Goal: Task Accomplishment & Management: Complete application form

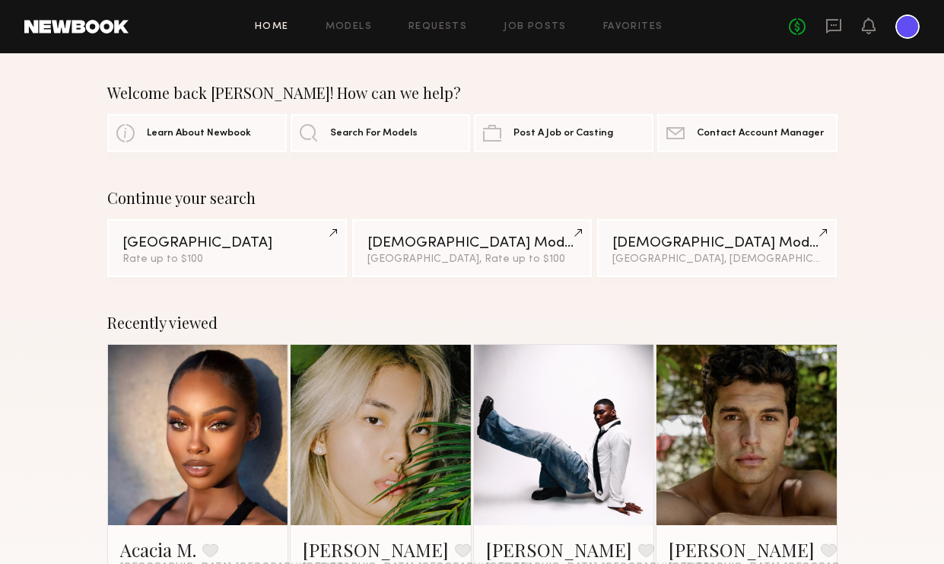
click at [908, 27] on div at bounding box center [907, 26] width 24 height 24
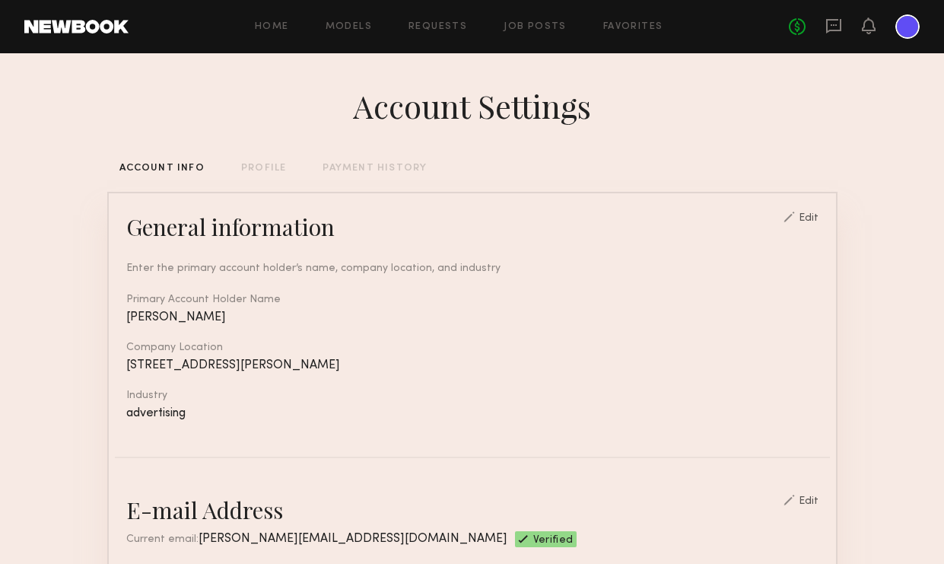
click at [463, 20] on div "Home Models Requests Job Posts Favorites Sign Out No fees up to $5,000" at bounding box center [524, 26] width 791 height 24
click at [439, 26] on link "Requests" at bounding box center [437, 27] width 59 height 10
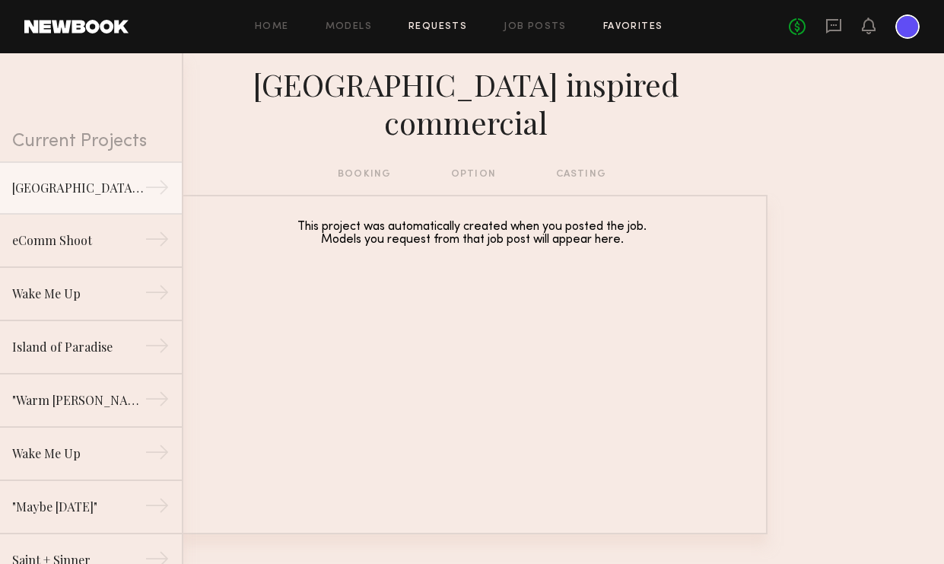
click at [603, 31] on link "Favorites" at bounding box center [633, 27] width 60 height 10
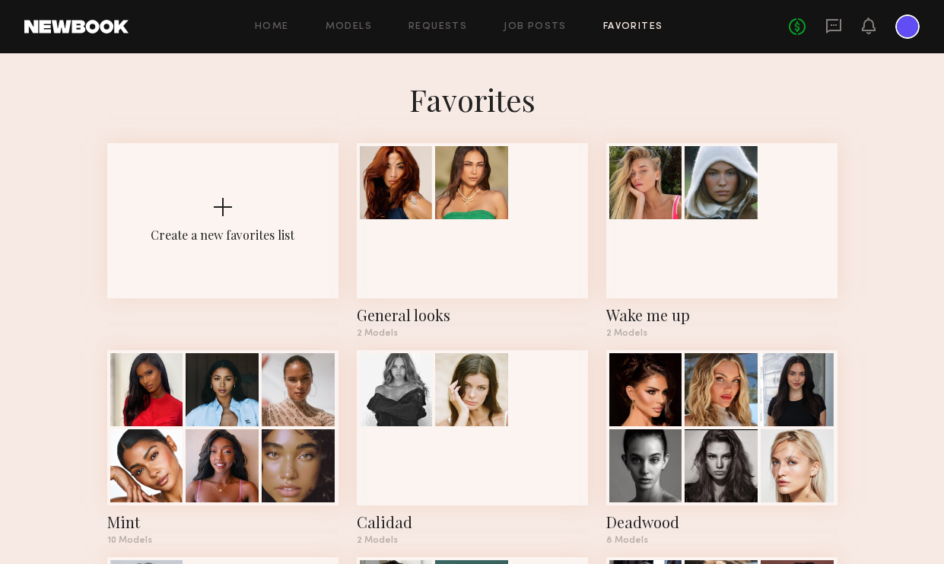
click at [507, 33] on div "Home Models Requests Job Posts Favorites Sign Out No fees up to $5,000" at bounding box center [524, 26] width 791 height 24
click at [520, 26] on link "Job Posts" at bounding box center [535, 27] width 63 height 10
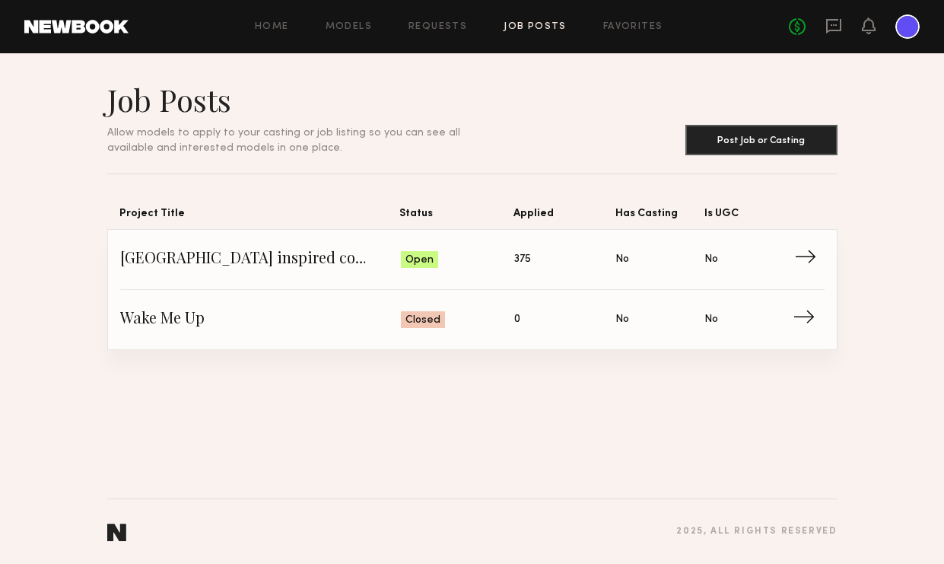
click at [806, 252] on span "→" at bounding box center [809, 259] width 31 height 23
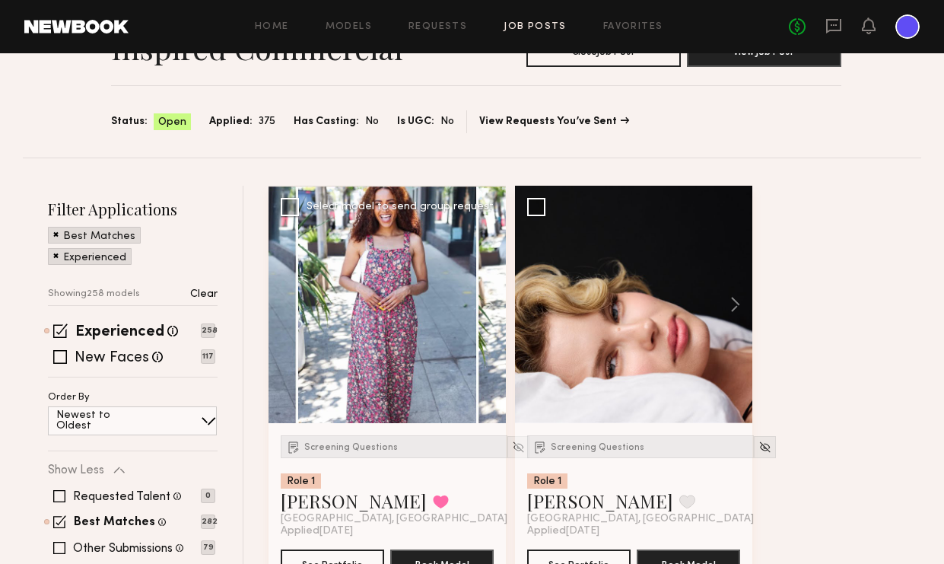
scroll to position [90, 0]
click at [336, 448] on span "Screening Questions" at bounding box center [351, 447] width 94 height 9
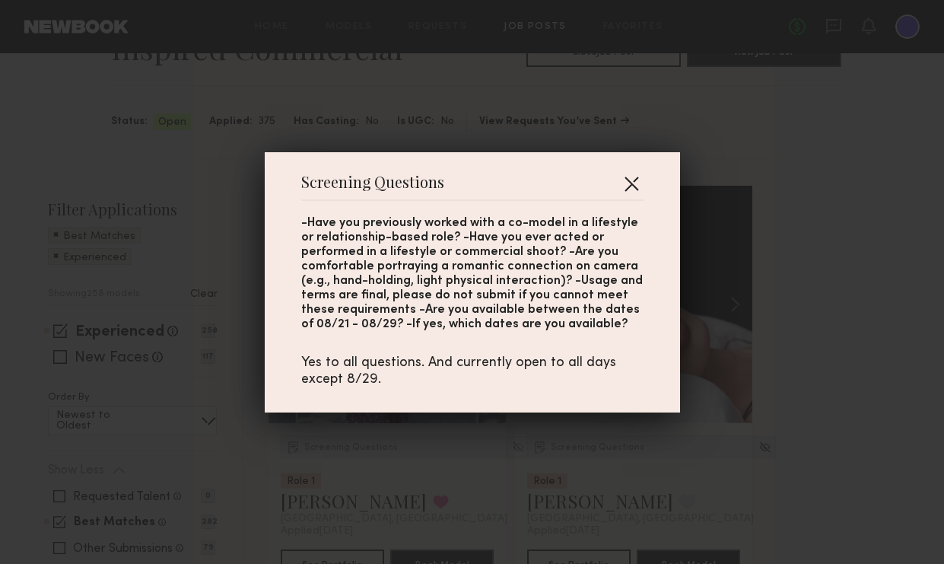
click at [636, 177] on button "button" at bounding box center [631, 183] width 24 height 24
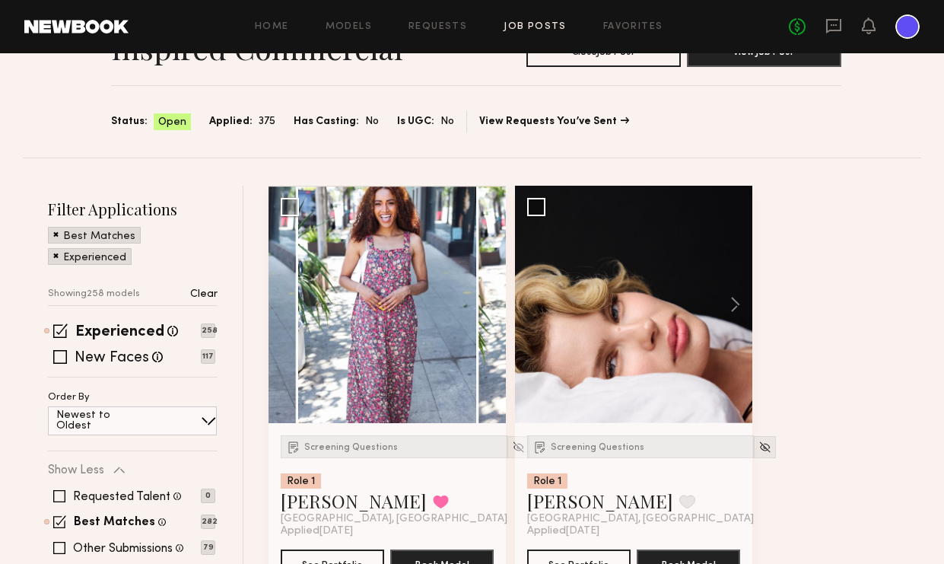
click at [164, 123] on span "Open" at bounding box center [172, 122] width 28 height 15
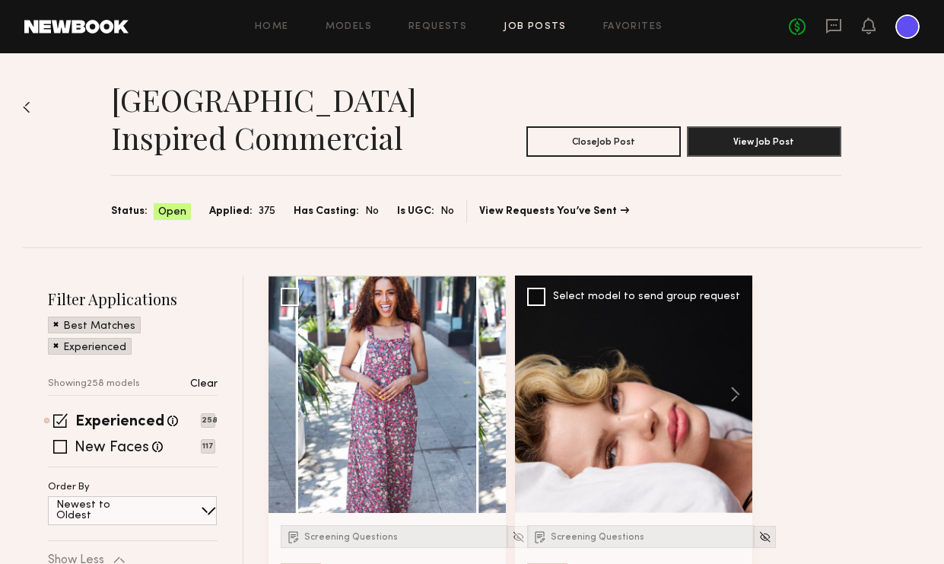
scroll to position [0, 0]
click at [602, 153] on button "Close Job Post" at bounding box center [603, 141] width 154 height 30
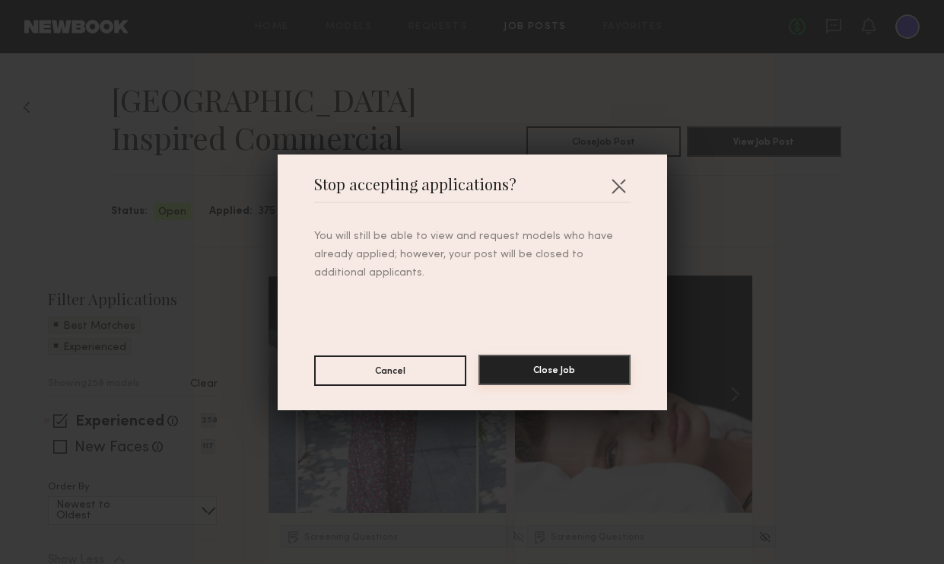
click at [549, 371] on button "Close Job" at bounding box center [554, 369] width 152 height 30
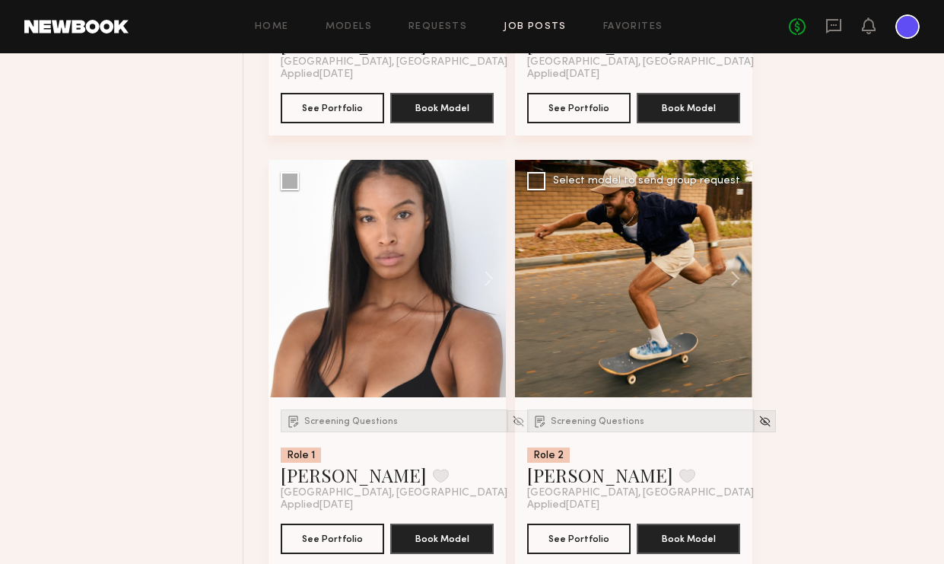
scroll to position [977, 0]
click at [740, 275] on button at bounding box center [728, 278] width 49 height 237
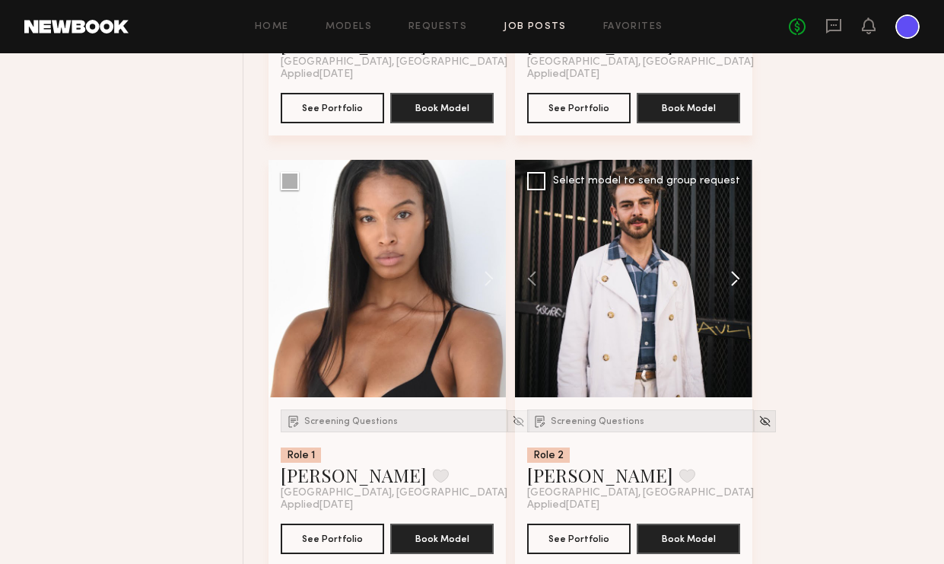
click at [740, 275] on button at bounding box center [728, 278] width 49 height 237
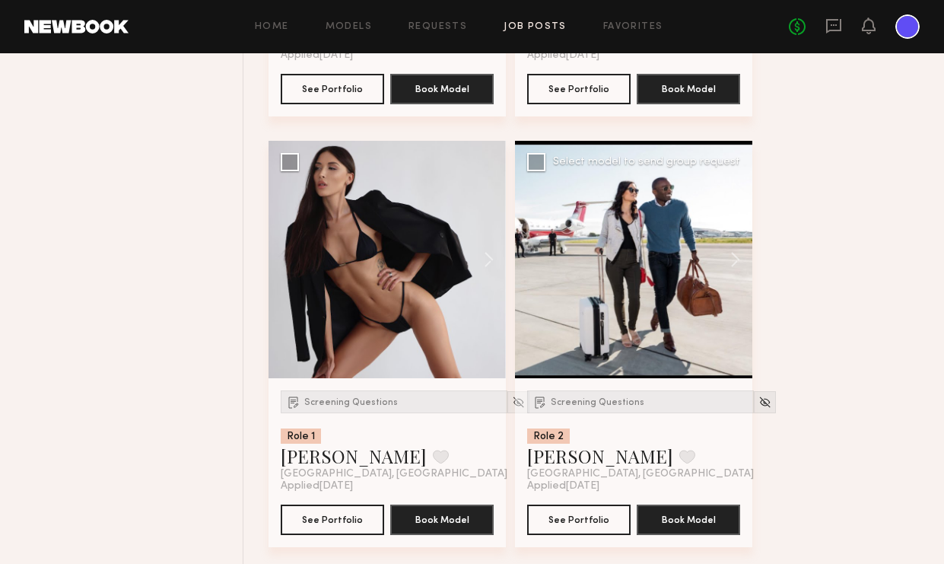
scroll to position [2715, 0]
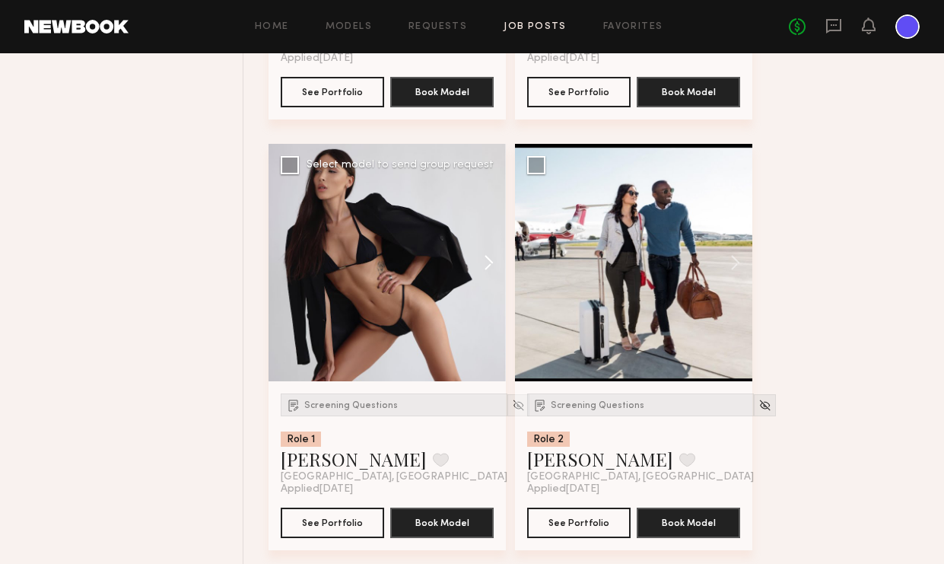
click at [494, 266] on button at bounding box center [481, 262] width 49 height 237
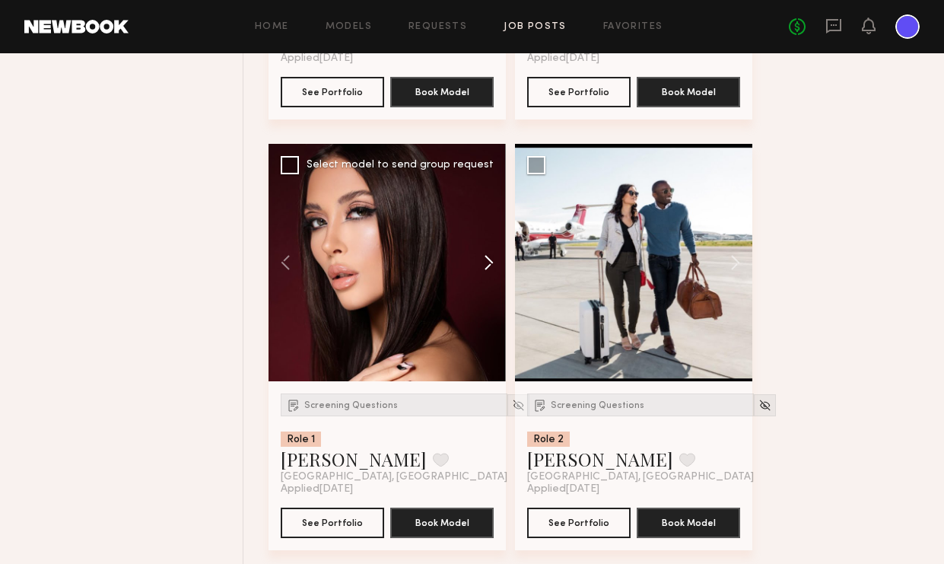
click at [494, 266] on button at bounding box center [481, 262] width 49 height 237
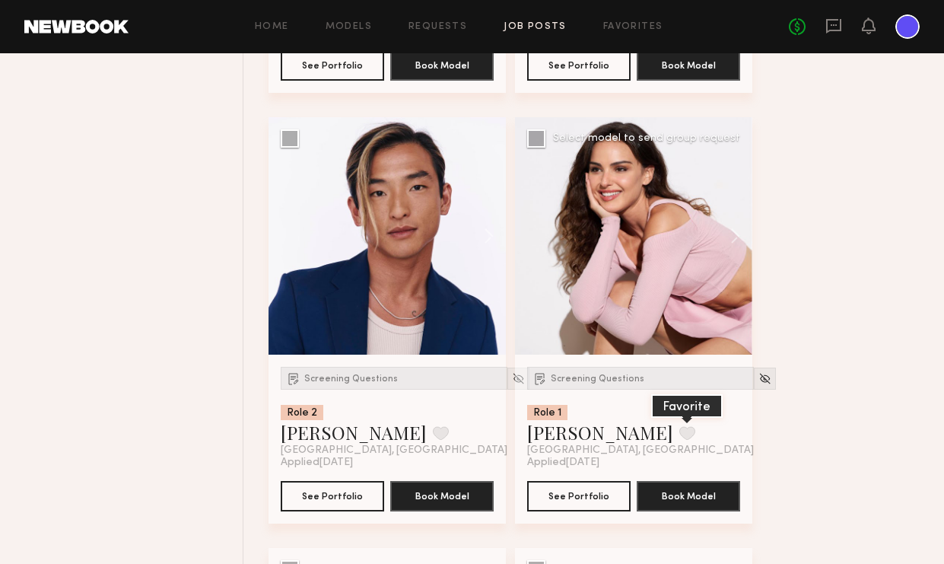
scroll to position [6184, 0]
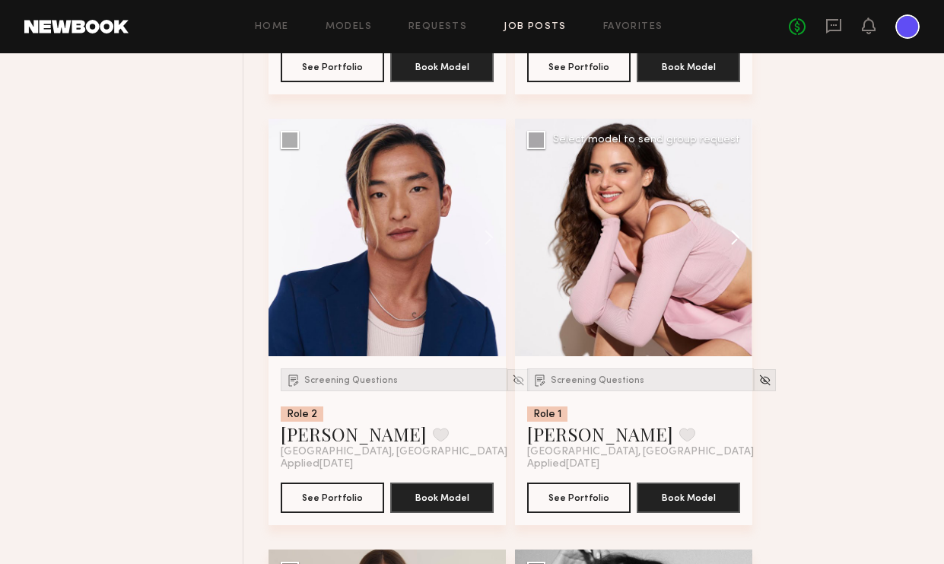
click at [733, 240] on button at bounding box center [728, 237] width 49 height 237
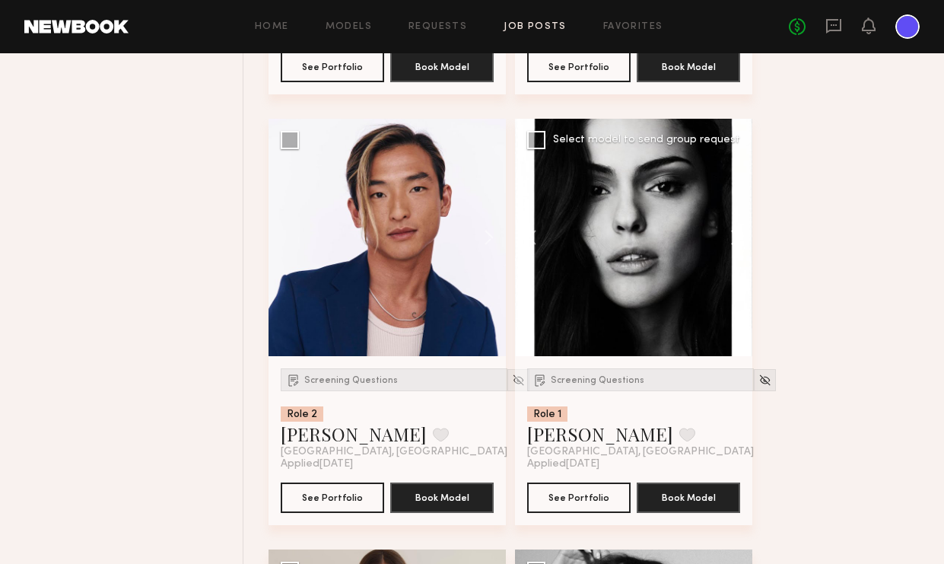
click at [733, 240] on button at bounding box center [728, 237] width 49 height 237
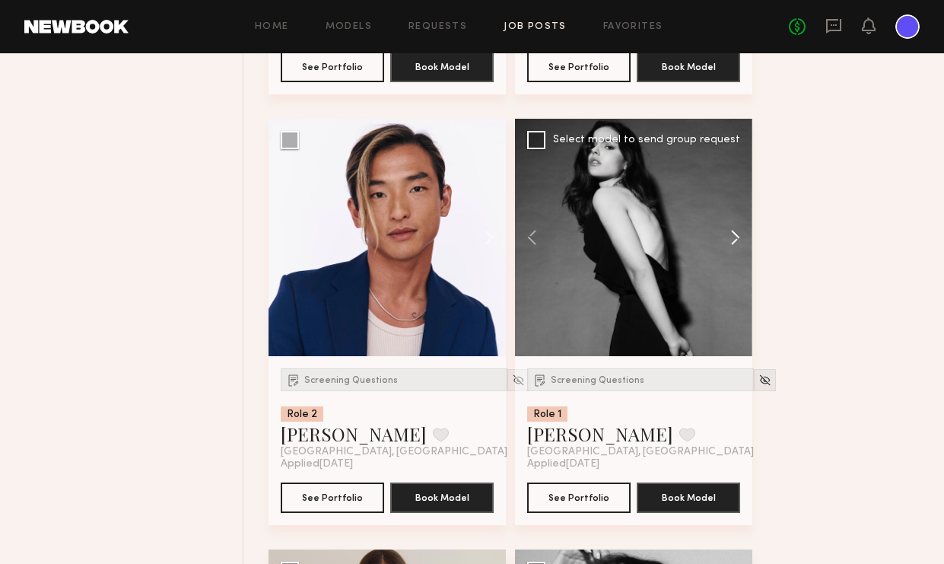
click at [733, 240] on button at bounding box center [728, 237] width 49 height 237
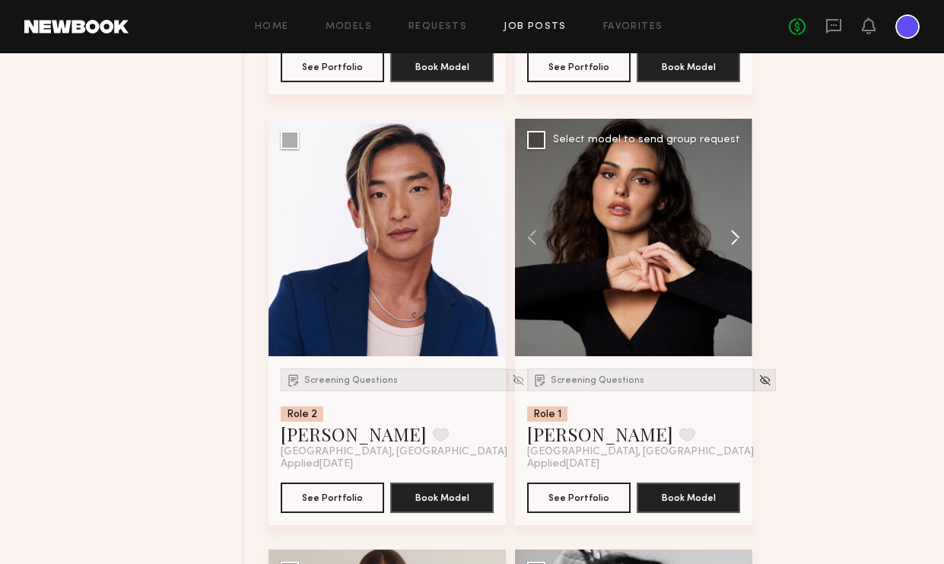
click at [733, 240] on button at bounding box center [728, 237] width 49 height 237
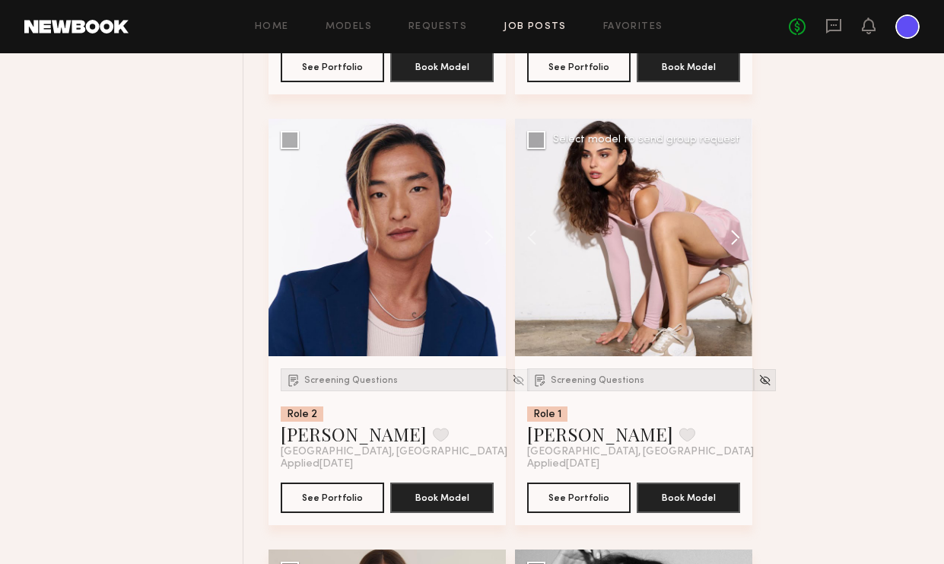
click at [733, 240] on button at bounding box center [728, 237] width 49 height 237
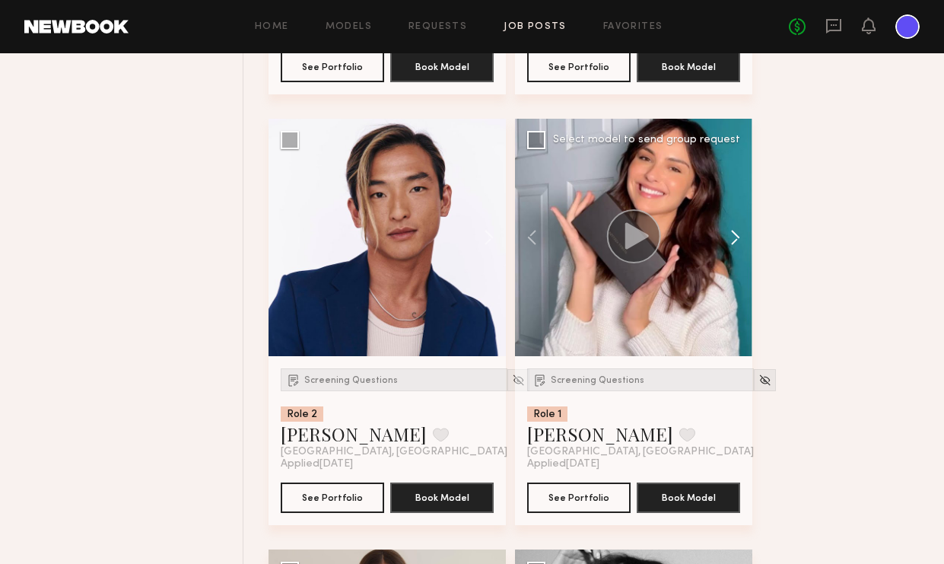
click at [734, 240] on button at bounding box center [728, 237] width 49 height 237
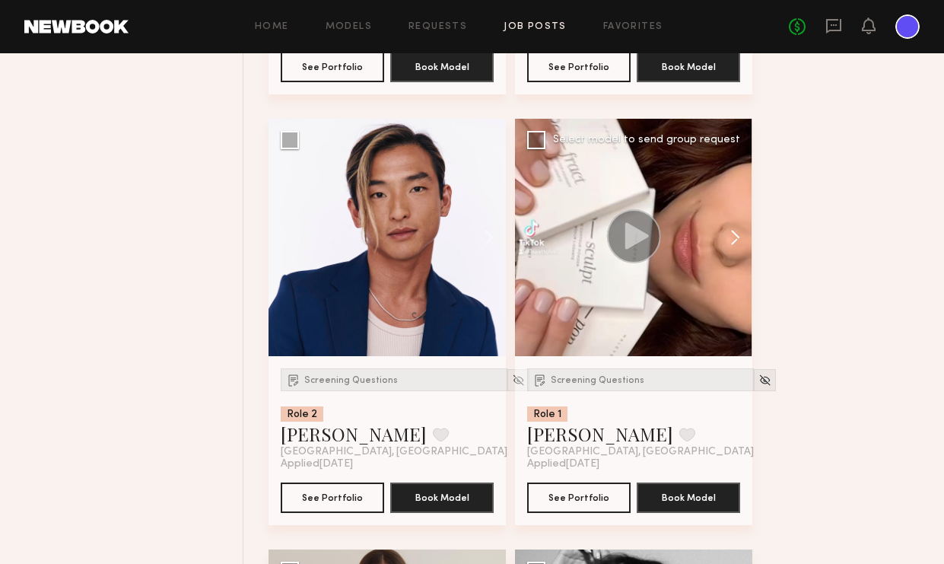
click at [734, 240] on button at bounding box center [728, 237] width 49 height 237
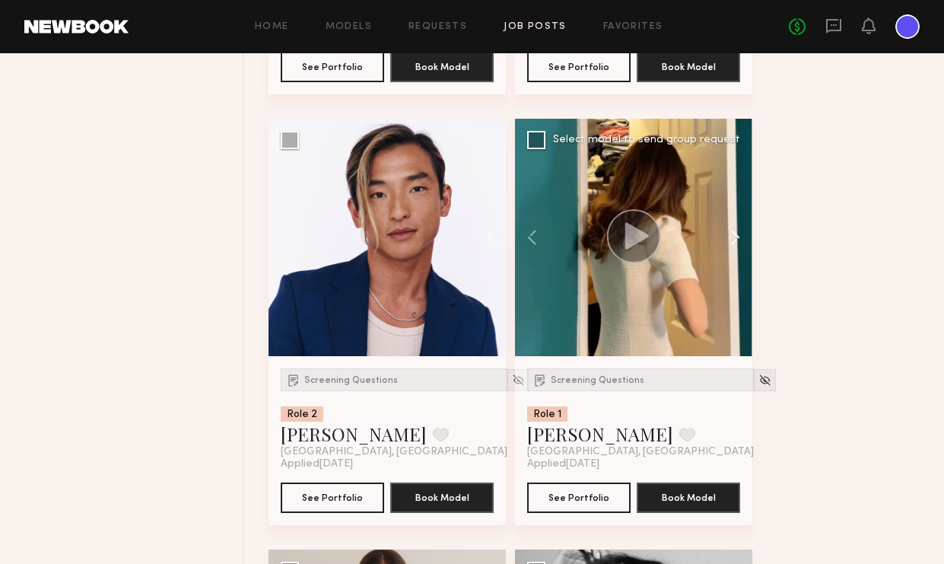
click at [734, 240] on button at bounding box center [728, 237] width 49 height 237
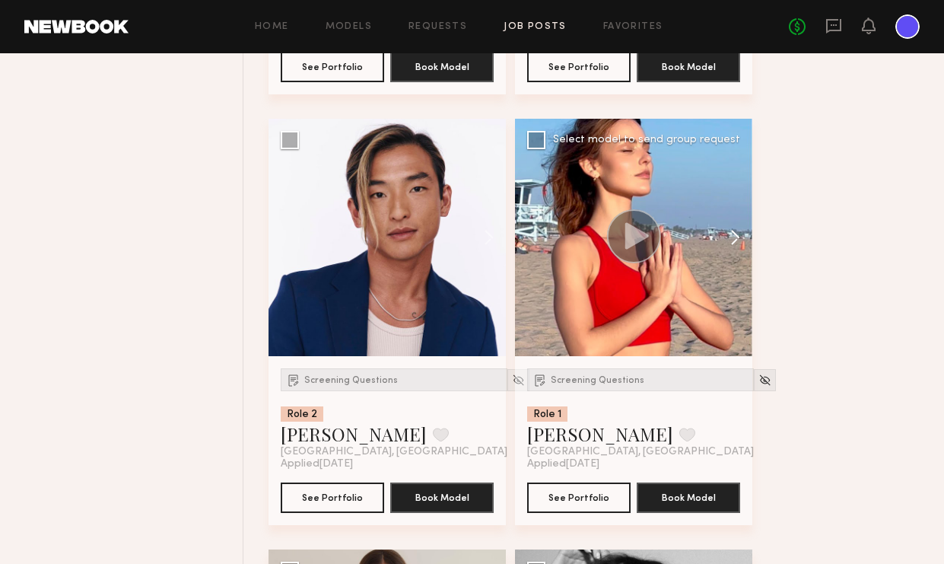
click at [734, 240] on button at bounding box center [728, 237] width 49 height 237
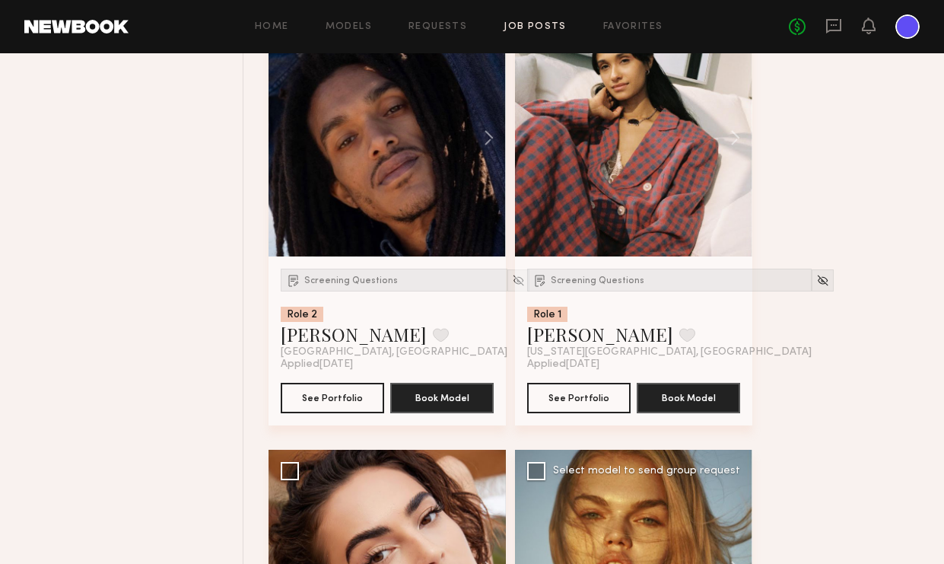
scroll to position [7421, 0]
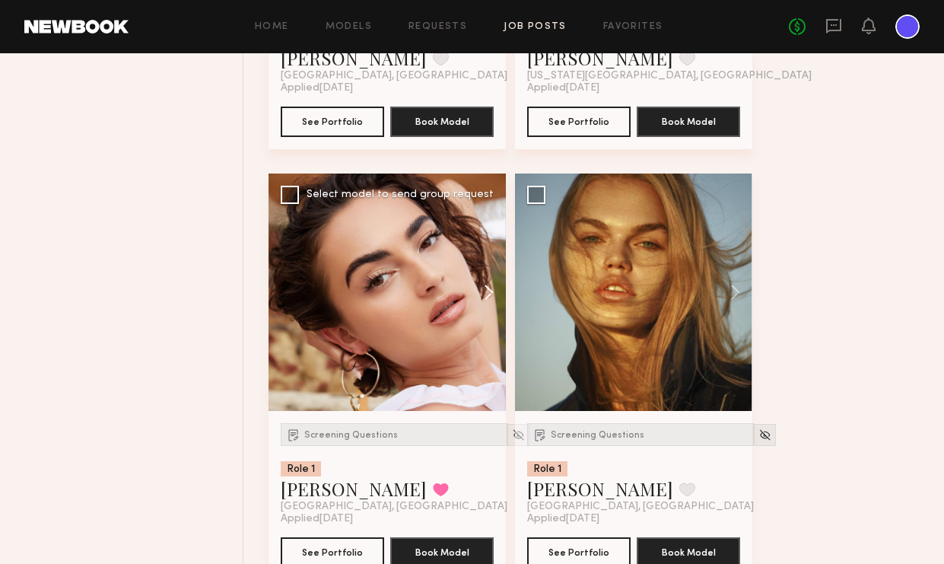
click at [492, 288] on button at bounding box center [481, 291] width 49 height 237
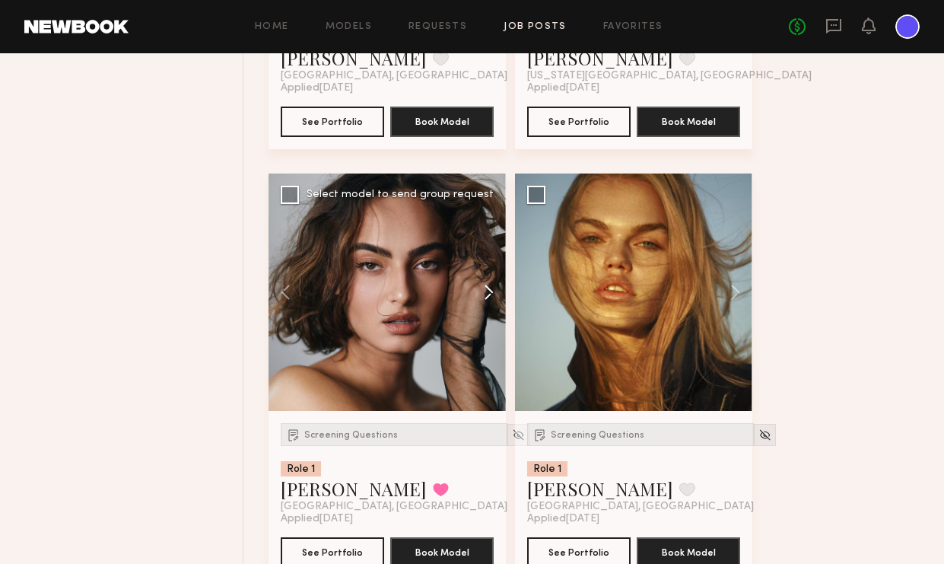
click at [492, 288] on button at bounding box center [481, 291] width 49 height 237
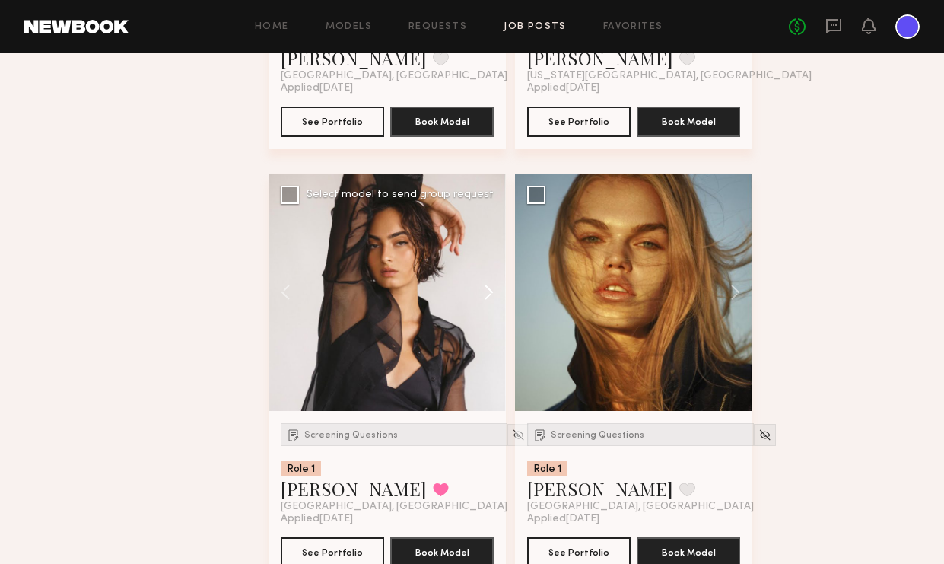
click at [492, 288] on button at bounding box center [481, 291] width 49 height 237
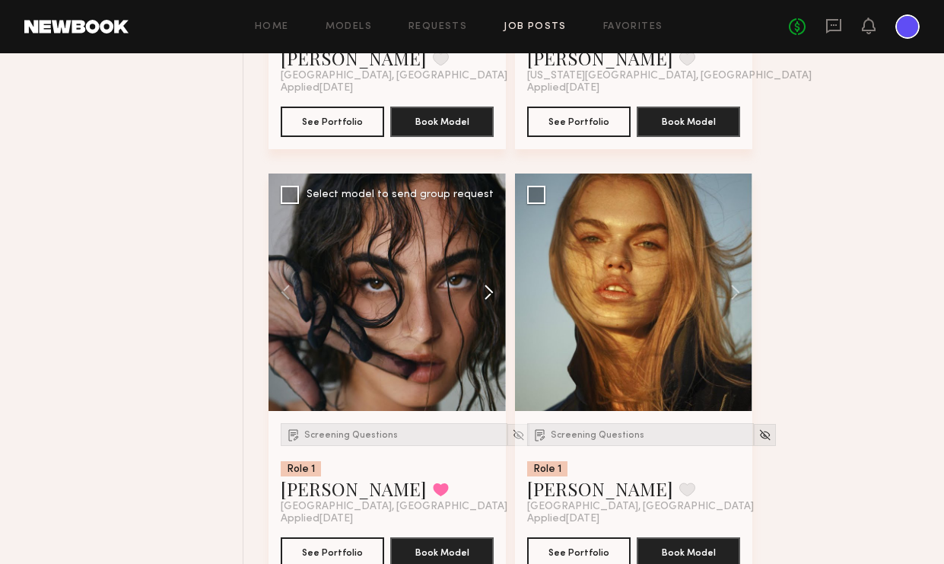
click at [492, 288] on button at bounding box center [481, 291] width 49 height 237
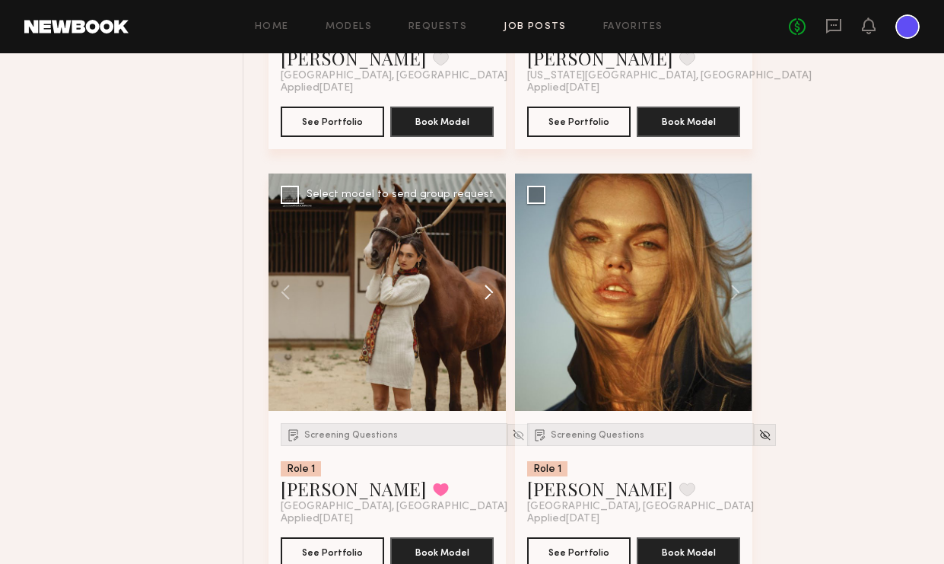
click at [493, 289] on button at bounding box center [481, 291] width 49 height 237
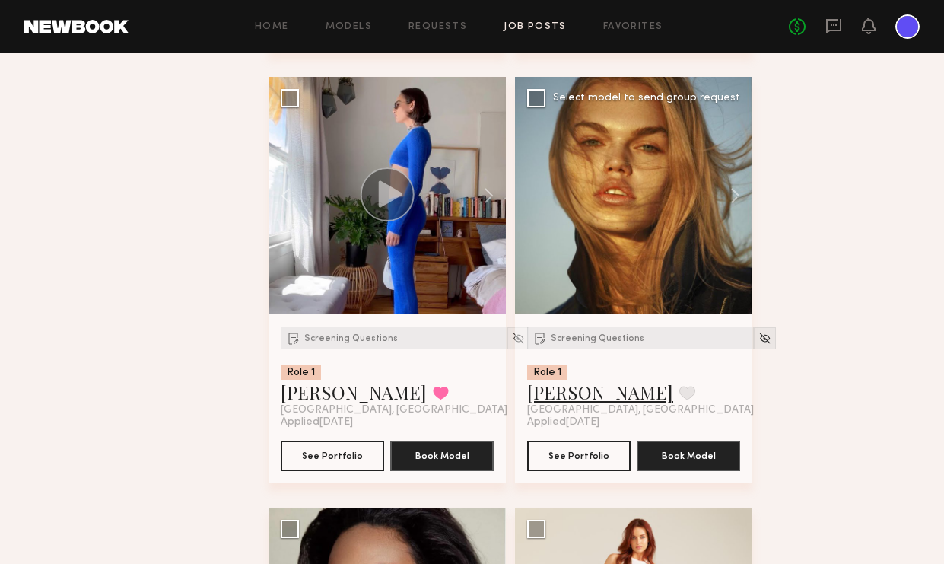
scroll to position [7443, 0]
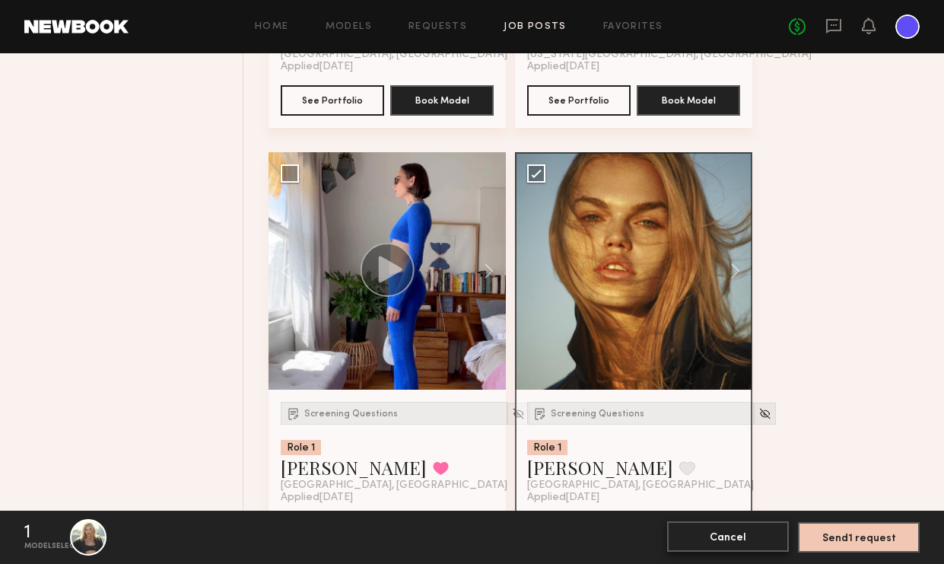
click at [707, 539] on button "Cancel" at bounding box center [728, 536] width 122 height 30
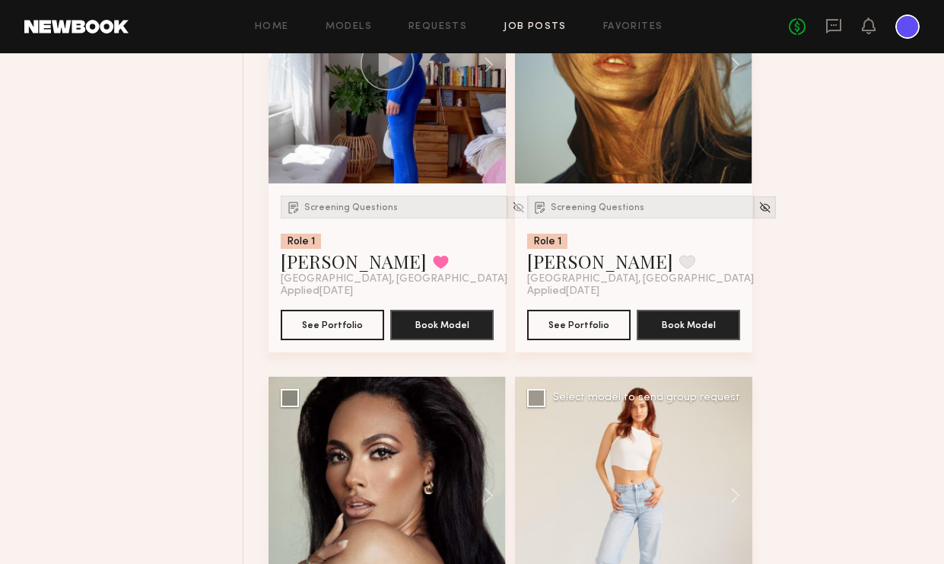
scroll to position [7583, 0]
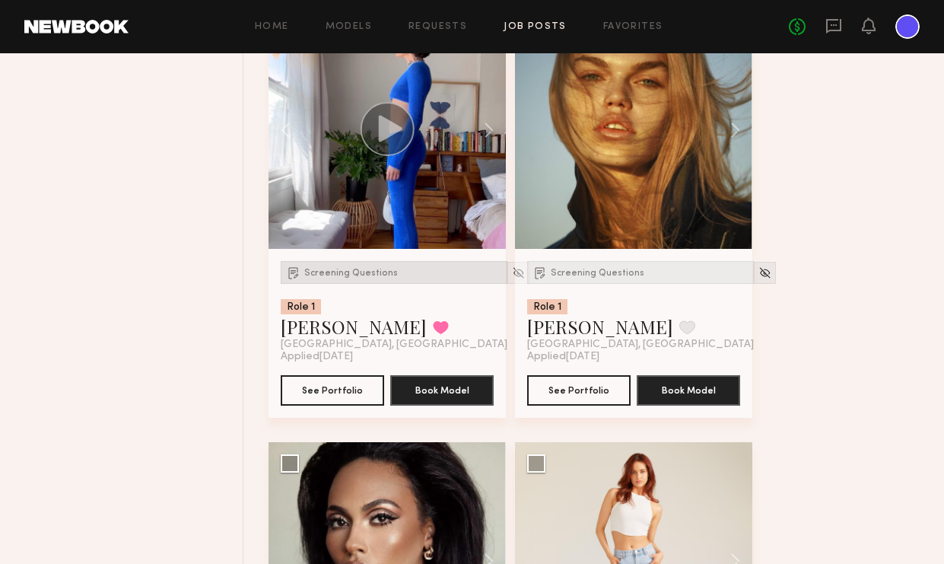
click at [364, 280] on div "Screening Questions" at bounding box center [394, 272] width 227 height 23
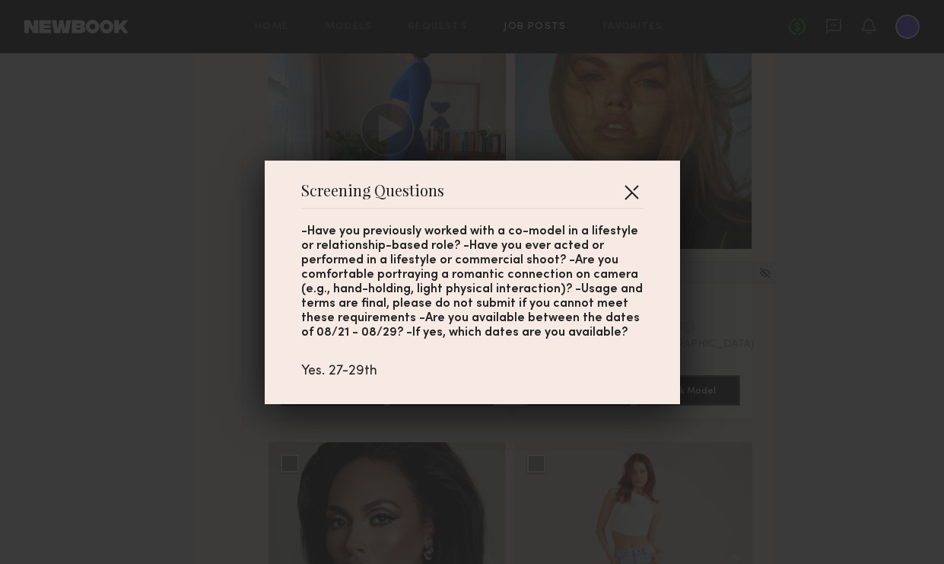
click at [632, 194] on button "button" at bounding box center [631, 192] width 24 height 24
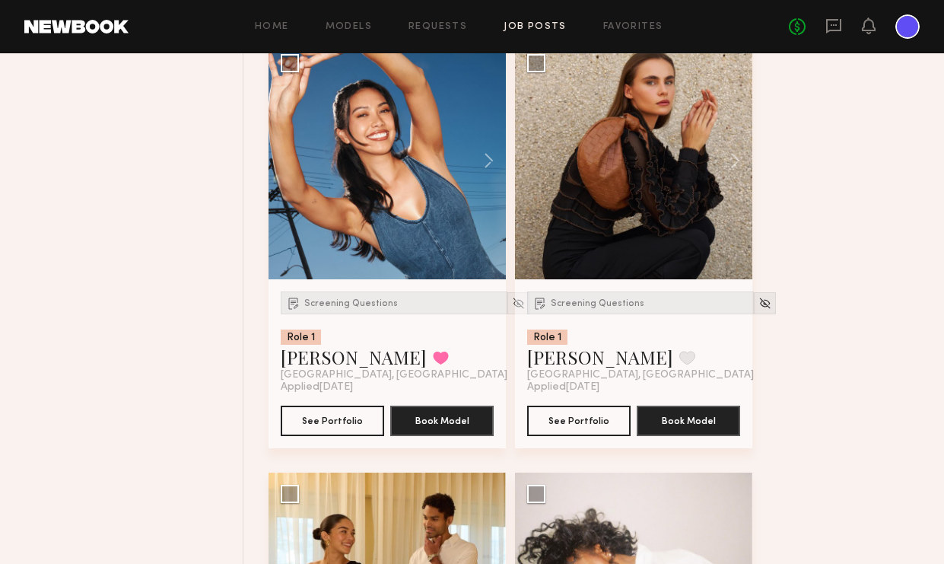
scroll to position [5307, 0]
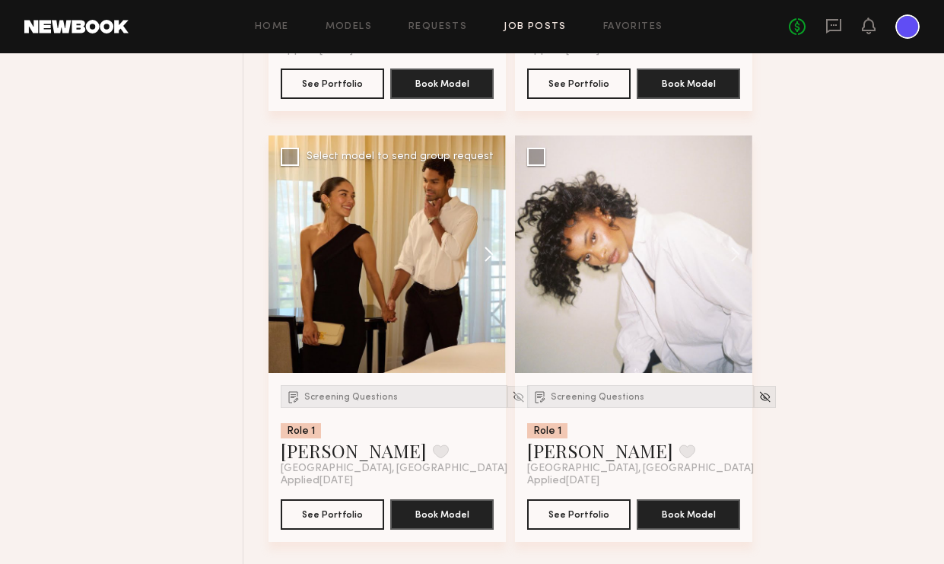
click at [489, 254] on button at bounding box center [481, 253] width 49 height 237
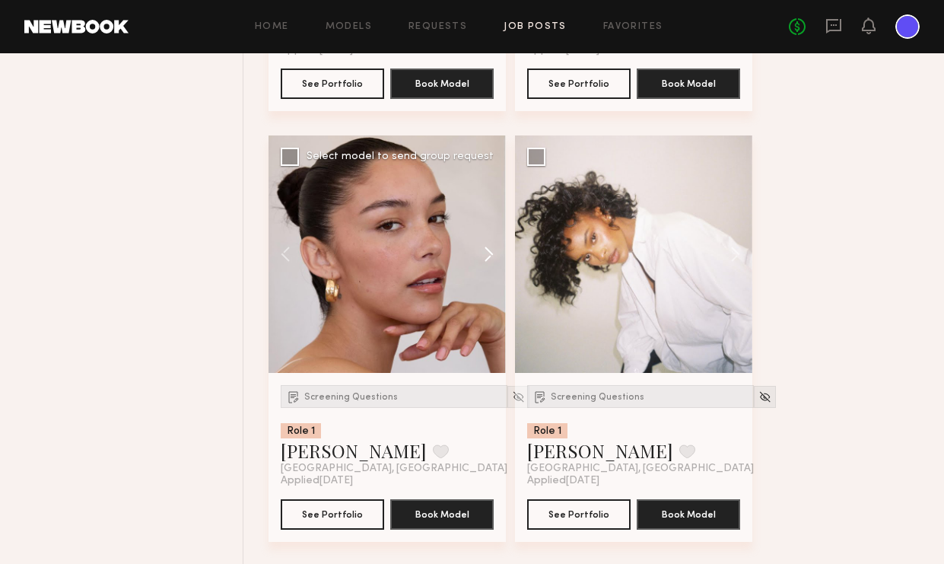
click at [489, 254] on button at bounding box center [481, 253] width 49 height 237
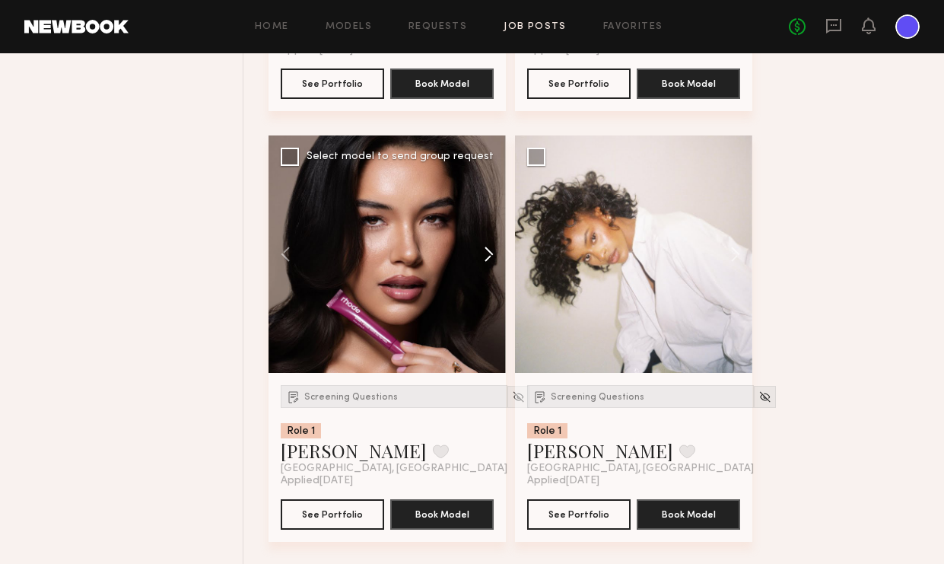
click at [489, 254] on button at bounding box center [481, 253] width 49 height 237
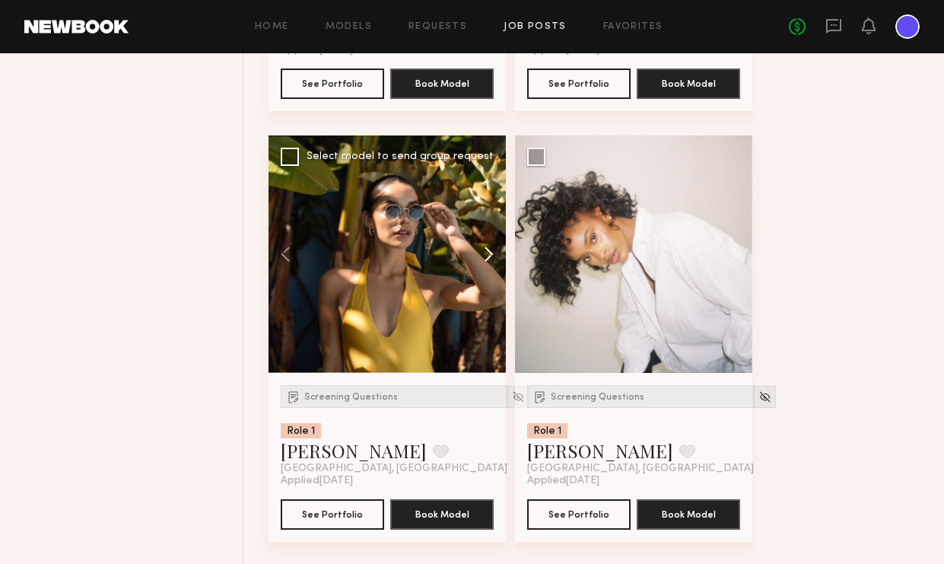
click at [489, 254] on button at bounding box center [481, 253] width 49 height 237
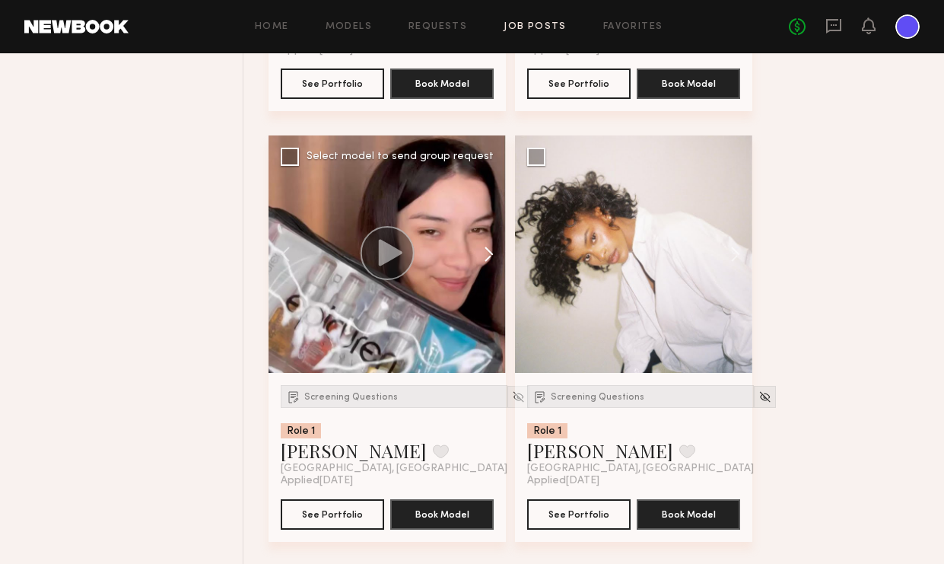
click at [489, 254] on button at bounding box center [481, 253] width 49 height 237
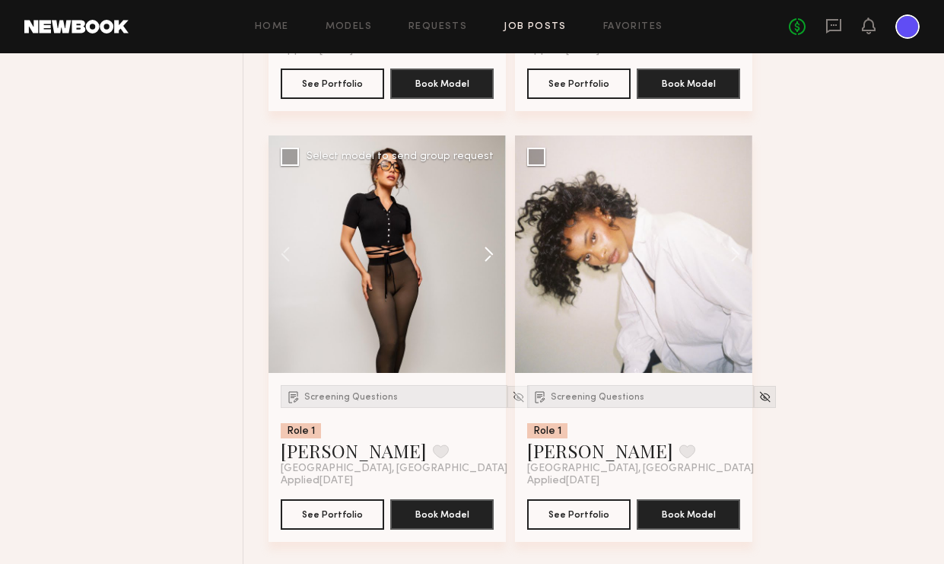
click at [489, 254] on button at bounding box center [481, 253] width 49 height 237
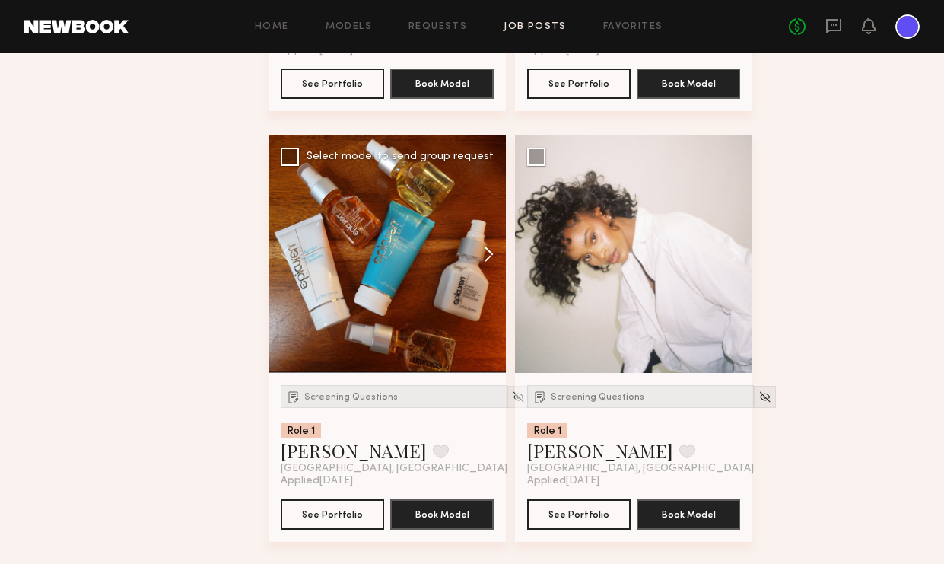
click at [489, 254] on button at bounding box center [481, 253] width 49 height 237
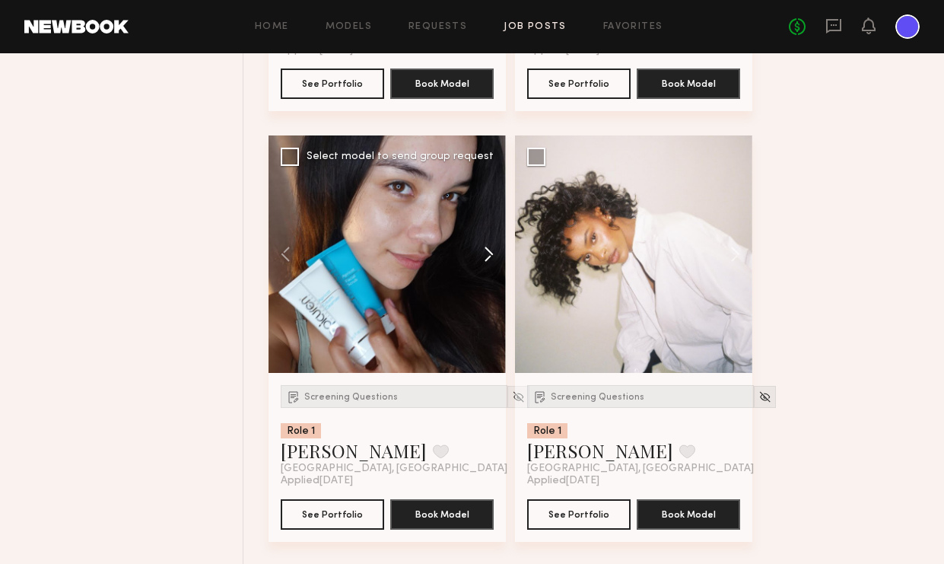
click at [489, 254] on button at bounding box center [481, 253] width 49 height 237
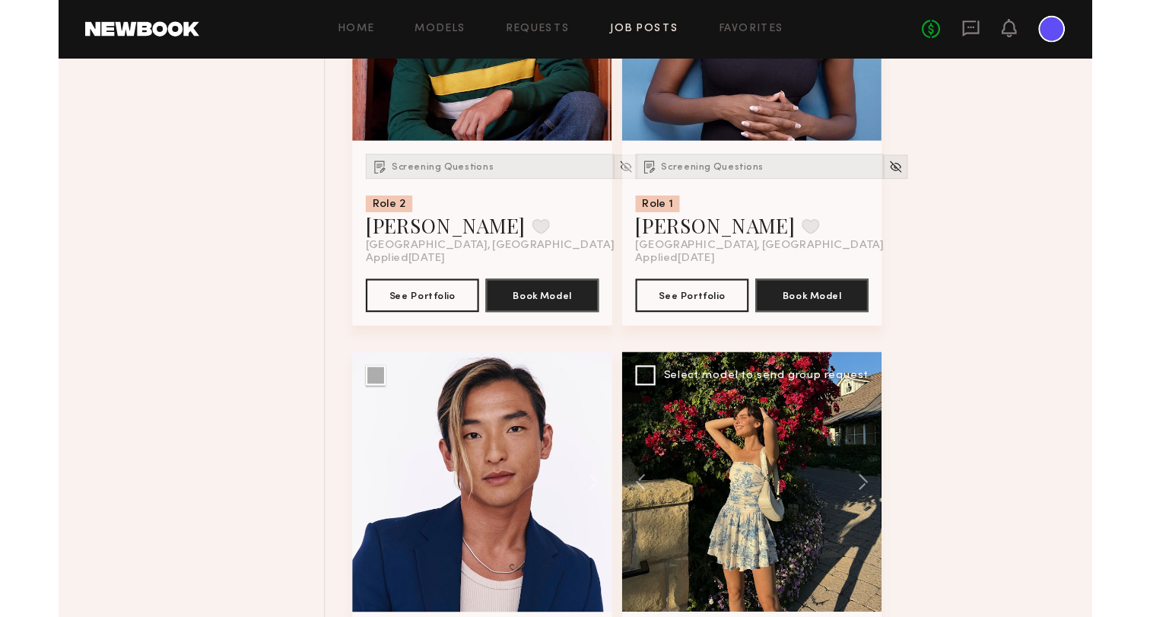
scroll to position [6567, 0]
